Goal: Task Accomplishment & Management: Use online tool/utility

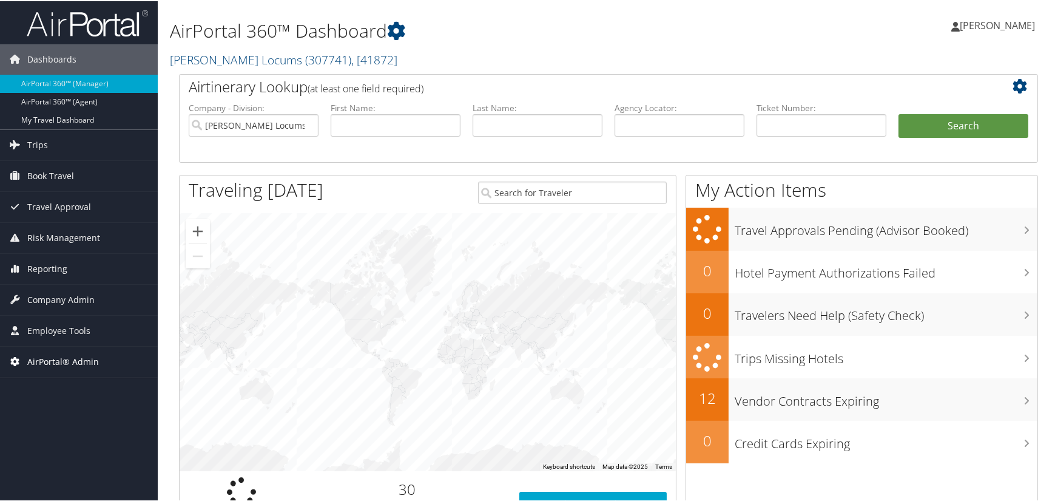
click at [54, 364] on span "AirPortal® Admin" at bounding box center [63, 360] width 72 height 30
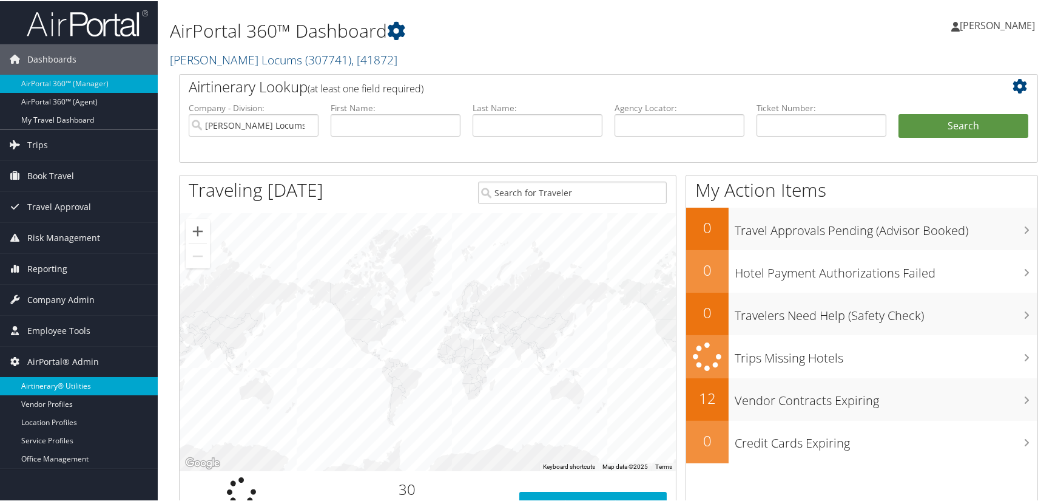
click at [75, 385] on link "Airtinerary® Utilities" at bounding box center [79, 385] width 158 height 18
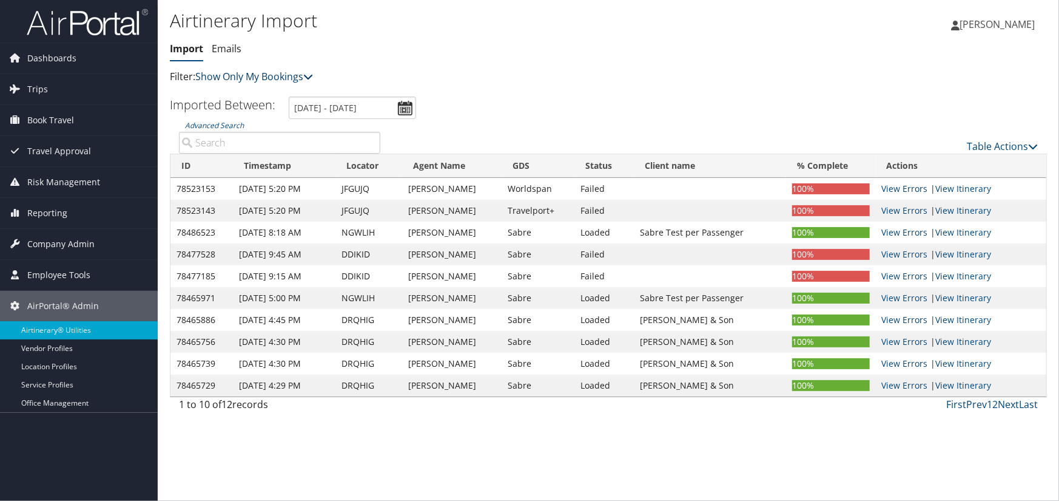
click at [251, 81] on link "Show Only My Bookings" at bounding box center [254, 76] width 118 height 13
click at [260, 93] on link "Show My TMC Bookings" at bounding box center [278, 96] width 160 height 21
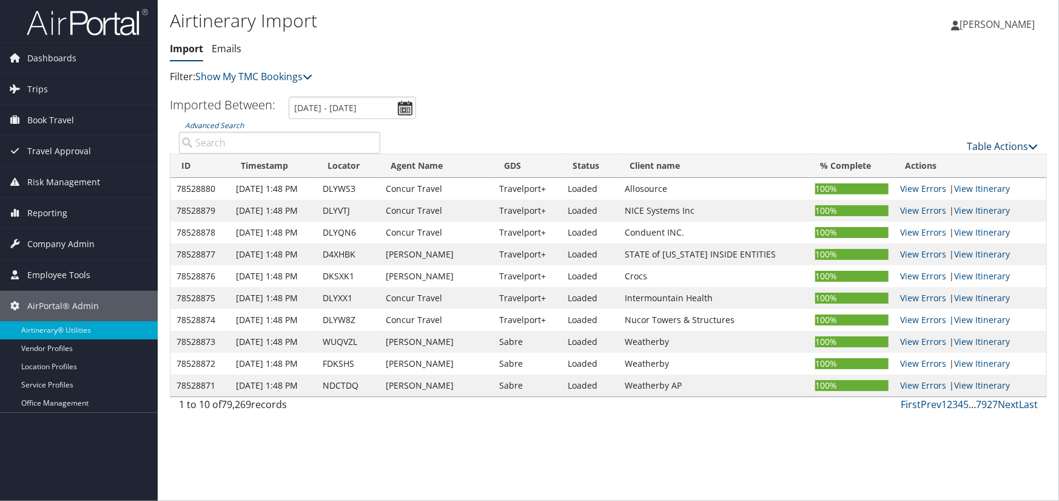
click at [991, 140] on link "Table Actions" at bounding box center [1002, 146] width 71 height 13
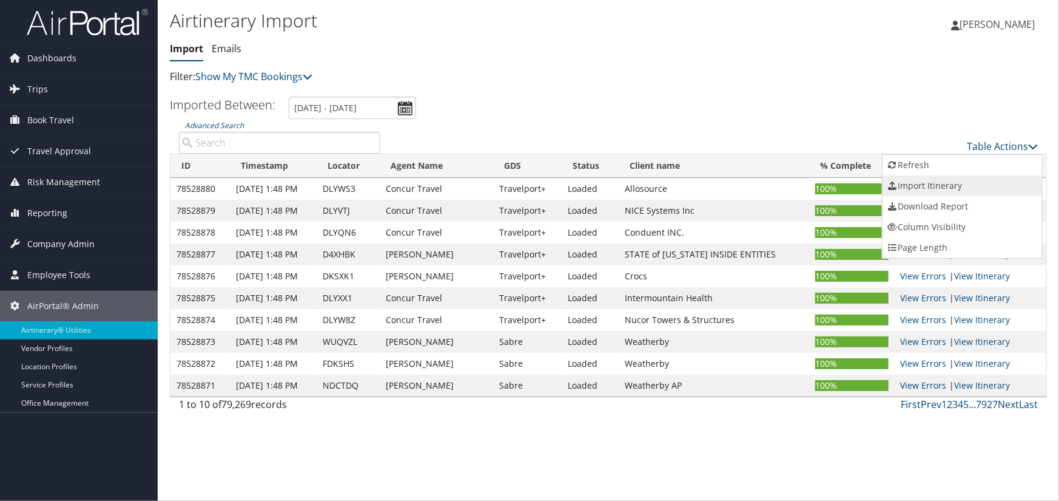
click at [938, 183] on link "Import Itinerary" at bounding box center [963, 185] width 160 height 21
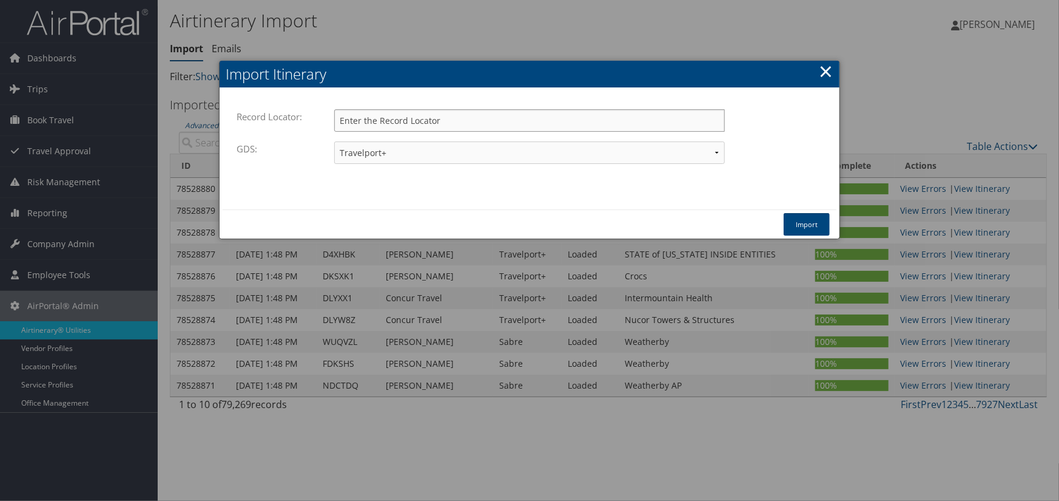
click at [400, 120] on input "Record Locator:" at bounding box center [529, 120] width 391 height 22
paste input "FHDZFH"
type input "FHDZFH"
click at [376, 150] on select "Travelport+ Worldspan Apollo Sabre Amadeus" at bounding box center [529, 152] width 391 height 22
select select "1W"
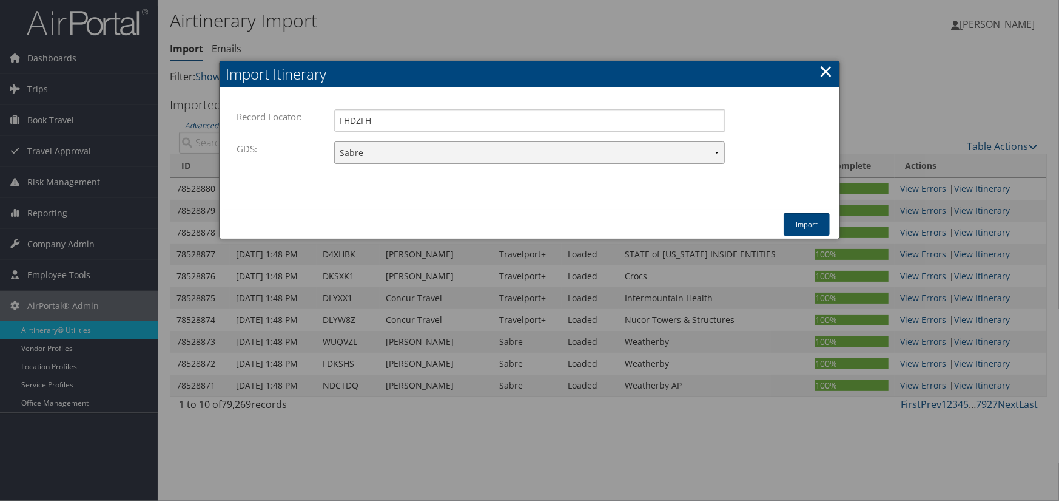
click at [334, 141] on select "Travelport+ Worldspan Apollo Sabre Amadeus" at bounding box center [529, 152] width 391 height 22
click at [802, 218] on button "Import" at bounding box center [807, 224] width 46 height 22
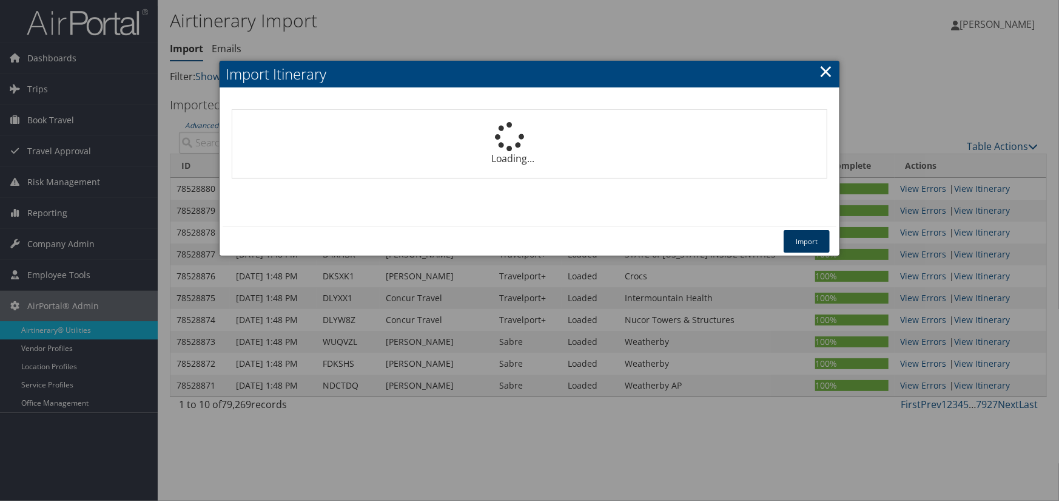
select select "1P"
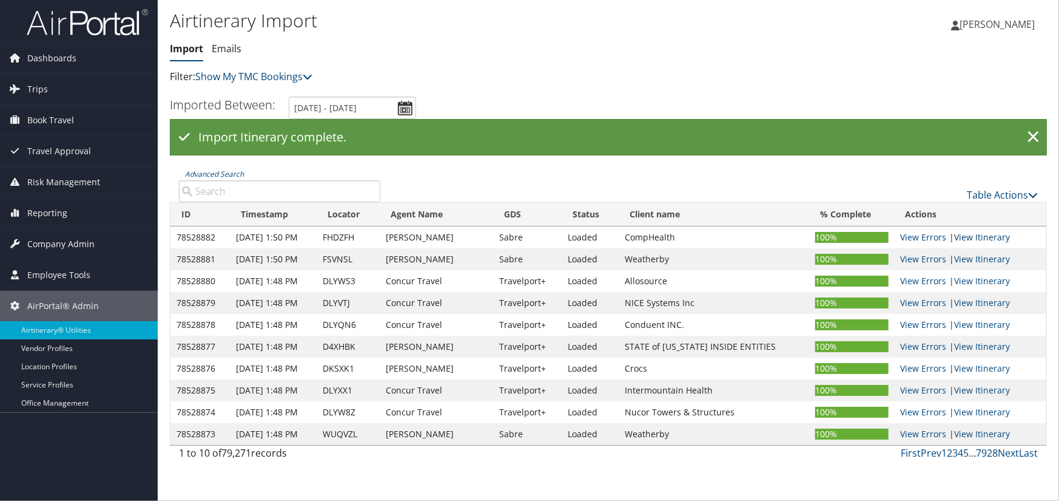
click at [983, 234] on link "View Itinerary" at bounding box center [983, 237] width 56 height 12
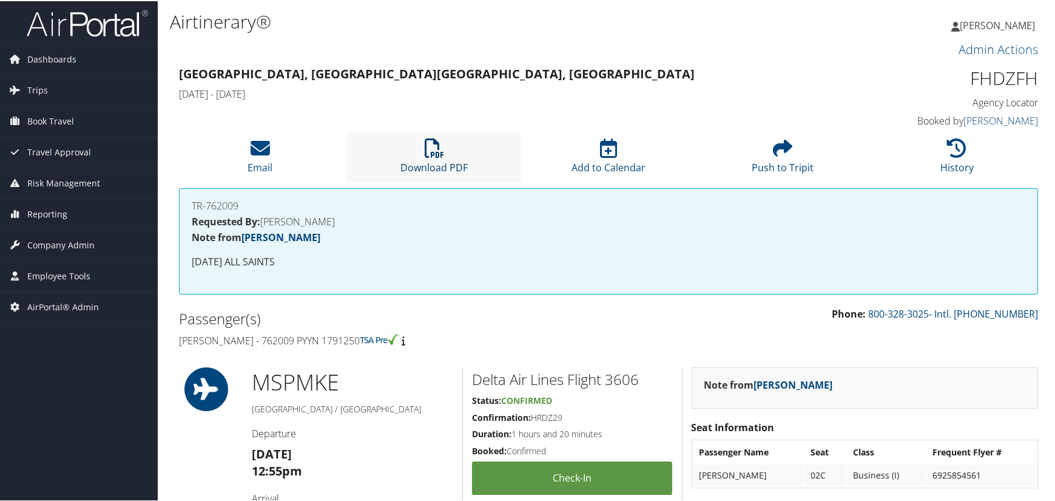
click at [427, 142] on icon at bounding box center [434, 146] width 19 height 19
